Goal: Information Seeking & Learning: Learn about a topic

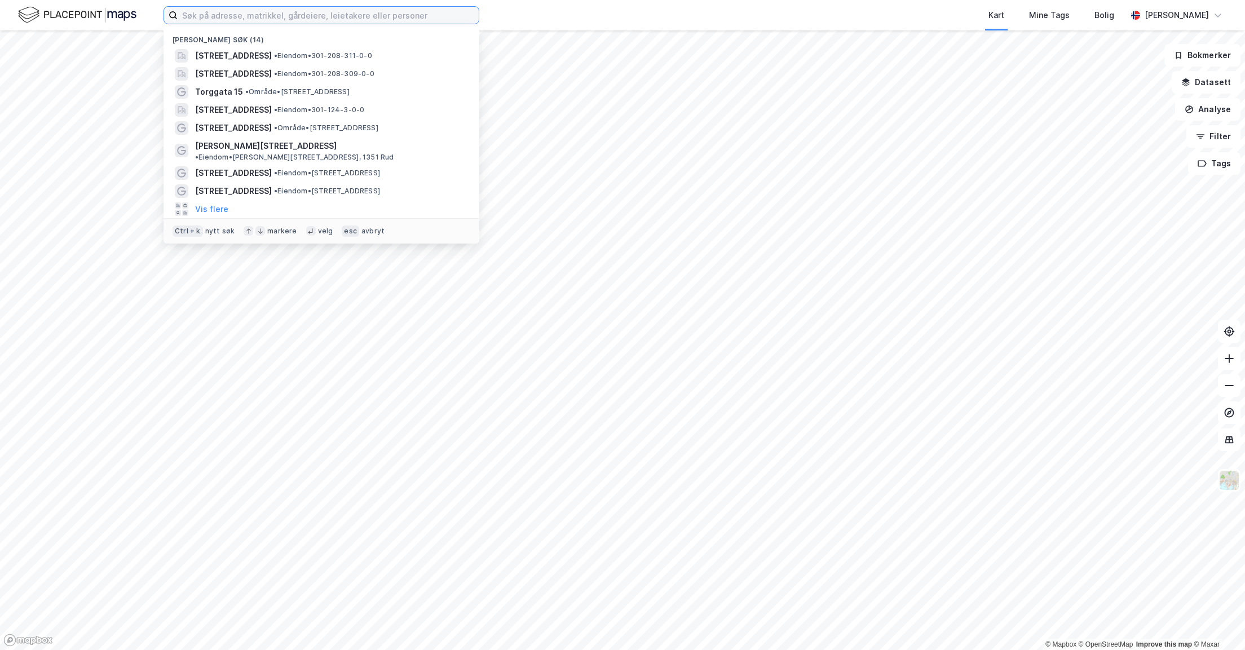
click at [282, 17] on input at bounding box center [328, 15] width 301 height 17
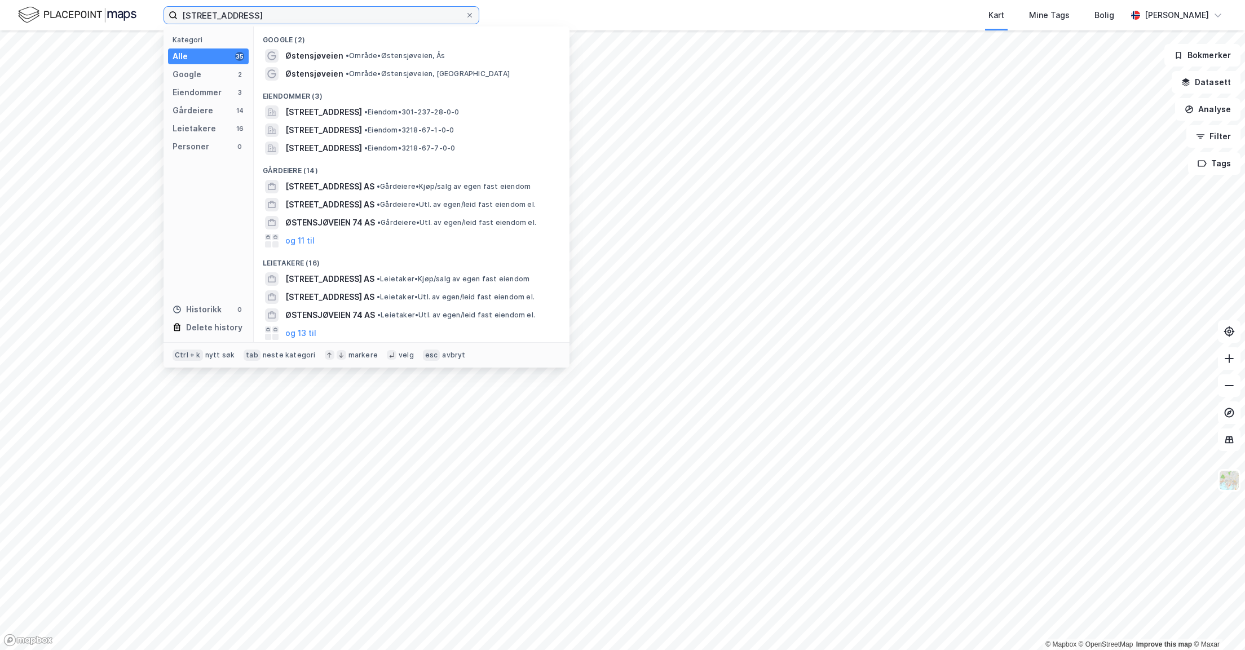
type input "[STREET_ADDRESS]"
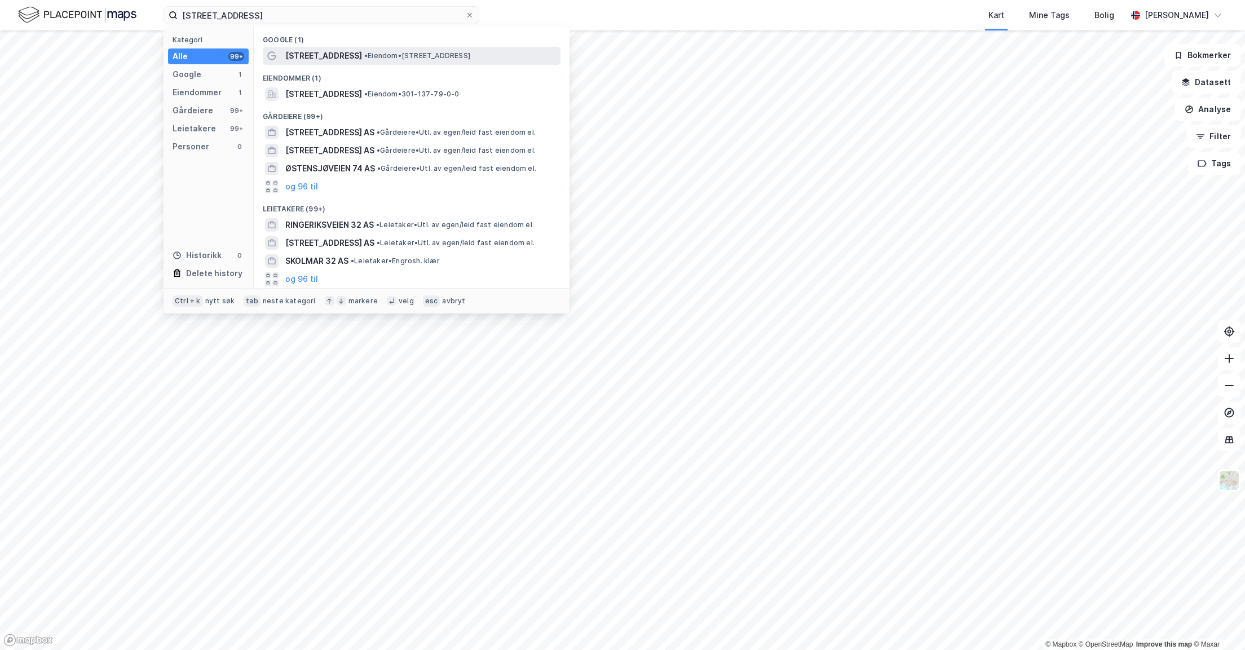
click at [363, 60] on div "[STREET_ADDRESS] • Eiendom • [STREET_ADDRESS]" at bounding box center [421, 56] width 273 height 14
